Goal: Find specific page/section: Find specific page/section

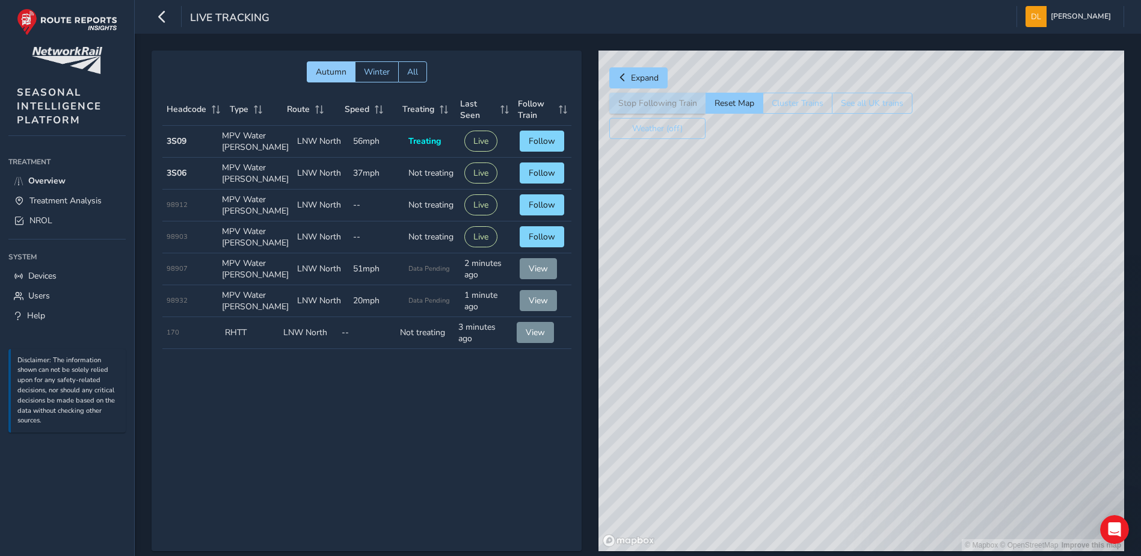
drag, startPoint x: 915, startPoint y: 387, endPoint x: 828, endPoint y: 347, distance: 95.3
click at [828, 347] on div "© Mapbox © OpenStreetMap Improve this map" at bounding box center [861, 301] width 526 height 500
drag, startPoint x: 699, startPoint y: 317, endPoint x: 923, endPoint y: 408, distance: 241.4
click at [922, 407] on div "© Mapbox © OpenStreetMap Improve this map" at bounding box center [861, 301] width 526 height 500
drag, startPoint x: 672, startPoint y: 287, endPoint x: 642, endPoint y: 286, distance: 30.1
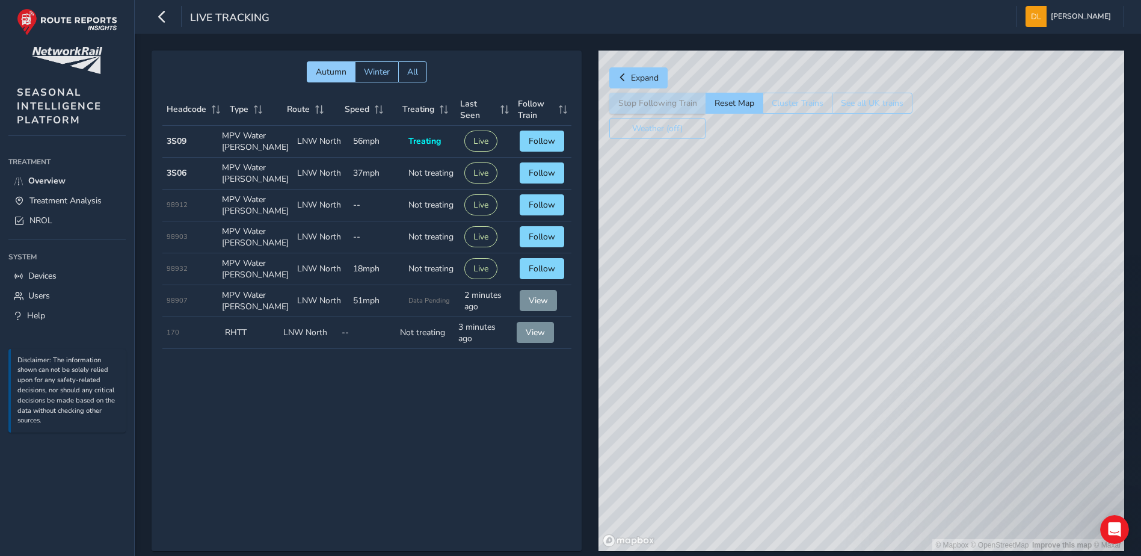
click at [642, 284] on div "© Mapbox © OpenStreetMap Improve this map © Maxar" at bounding box center [861, 301] width 526 height 500
drag, startPoint x: 941, startPoint y: 352, endPoint x: 585, endPoint y: 271, distance: 364.6
click at [587, 271] on div "Autumn Winter All Headcode Type Route Speed Treating Last Seen Follow Train Hea…" at bounding box center [638, 309] width 972 height 517
drag, startPoint x: 881, startPoint y: 334, endPoint x: 475, endPoint y: 273, distance: 410.6
click at [476, 273] on div "Autumn Winter All Headcode Type Route Speed Treating Last Seen Follow Train Hea…" at bounding box center [638, 309] width 972 height 517
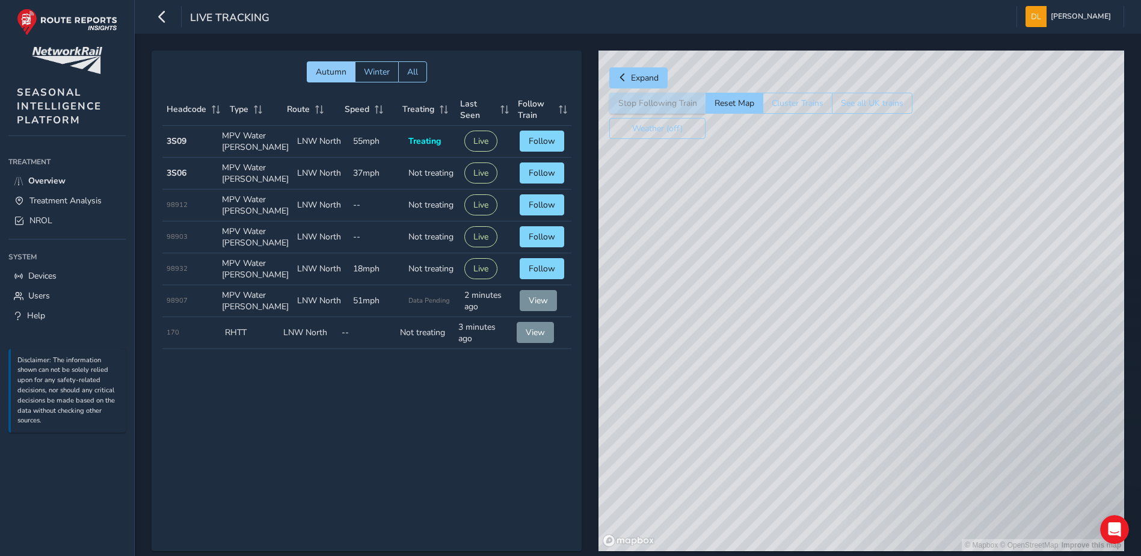
drag, startPoint x: 978, startPoint y: 351, endPoint x: 806, endPoint y: 316, distance: 175.4
click at [806, 316] on div "© Mapbox © OpenStreetMap Improve this map" at bounding box center [861, 301] width 526 height 500
click at [63, 199] on span "Treatment Analysis" at bounding box center [65, 200] width 72 height 11
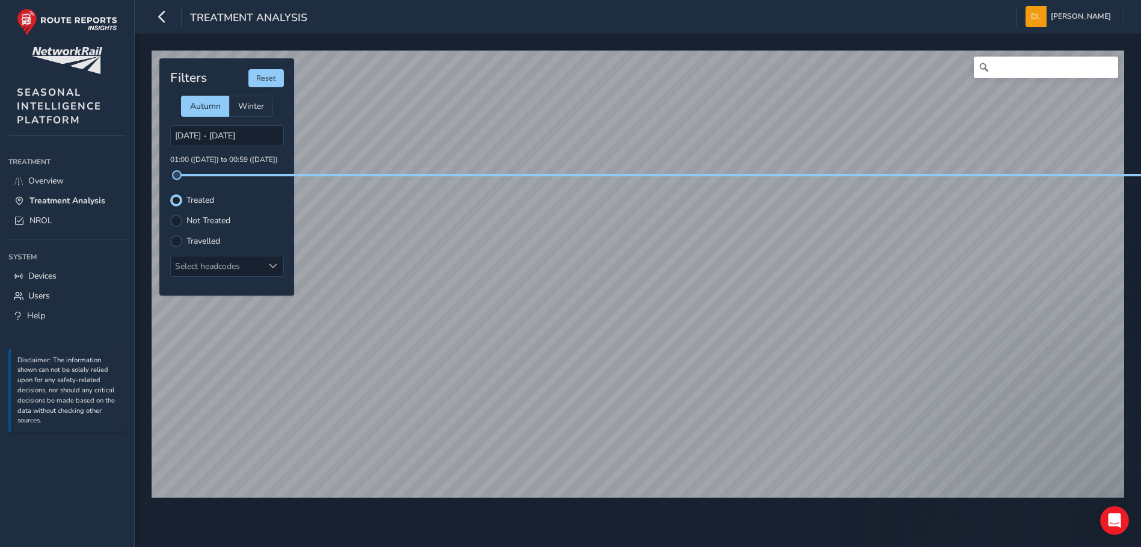
click at [193, 239] on label "Travelled" at bounding box center [203, 241] width 34 height 8
click at [176, 240] on input "Travelled" at bounding box center [176, 240] width 0 height 0
